Goal: Transaction & Acquisition: Purchase product/service

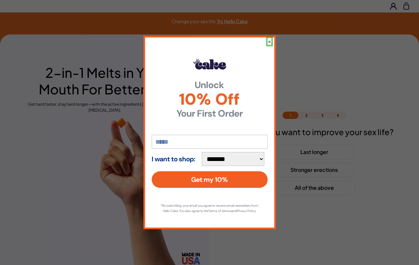
click at [269, 38] on button "×" at bounding box center [270, 41] width 4 height 7
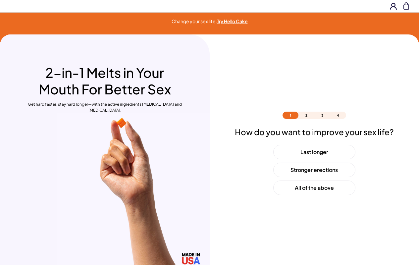
scroll to position [20, 0]
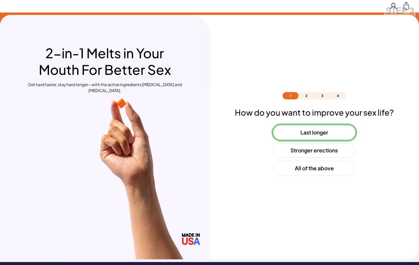
click at [314, 133] on button "Last longer" at bounding box center [314, 132] width 82 height 15
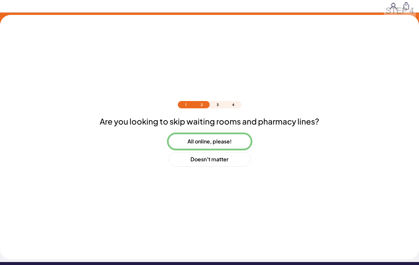
scroll to position [29, 0]
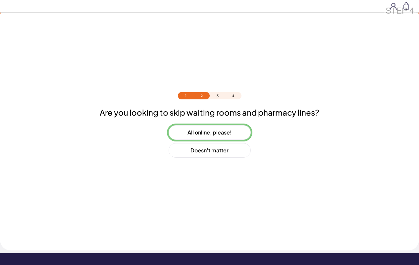
click at [209, 133] on button "All online, please!" at bounding box center [210, 132] width 82 height 15
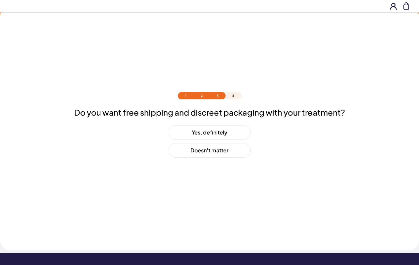
scroll to position [46, 0]
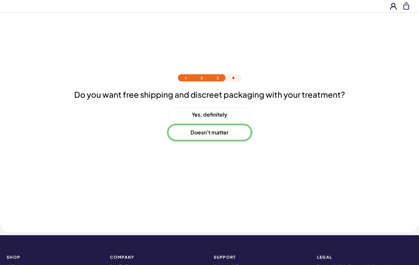
click at [209, 133] on button "Doesn’t matter" at bounding box center [210, 132] width 82 height 15
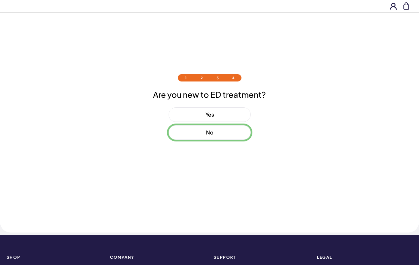
click at [209, 133] on button "No" at bounding box center [210, 132] width 82 height 15
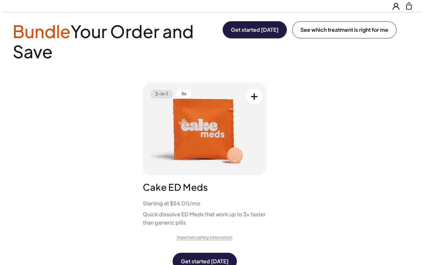
scroll to position [0, 0]
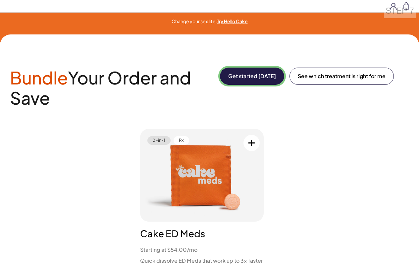
click at [251, 76] on button "Get started [DATE]" at bounding box center [252, 76] width 64 height 17
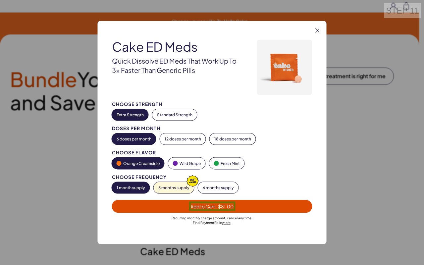
click at [212, 206] on span "Add to Cart - $81.00" at bounding box center [212, 207] width 43 height 6
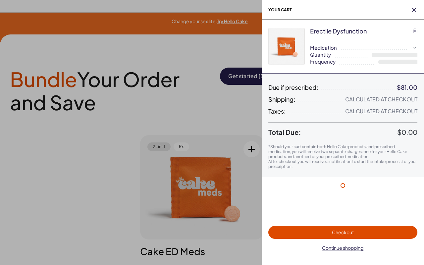
select select "*"
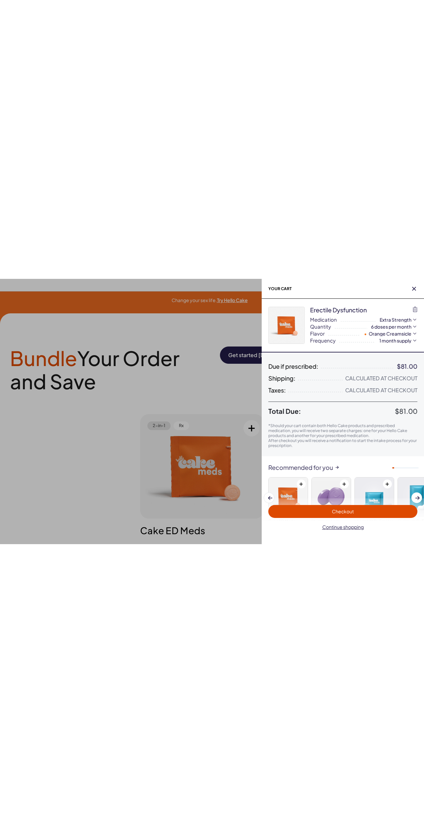
scroll to position [41, 0]
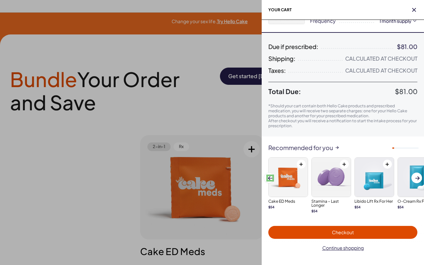
click at [270, 178] on span at bounding box center [270, 178] width 4 height 4
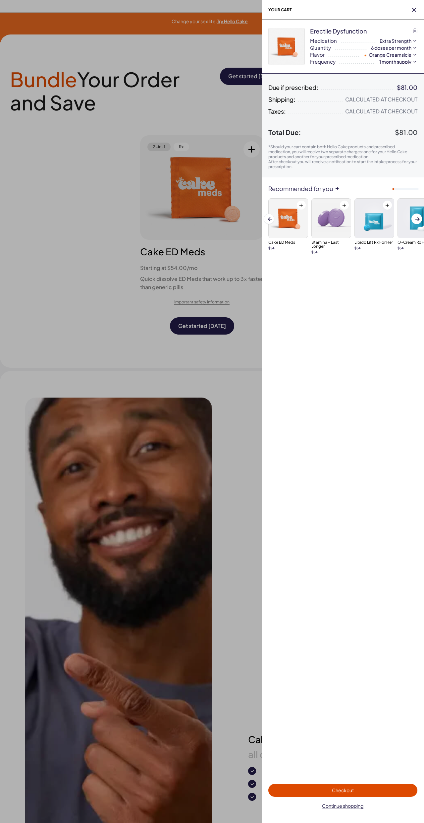
scroll to position [0, 0]
